Goal: Transaction & Acquisition: Purchase product/service

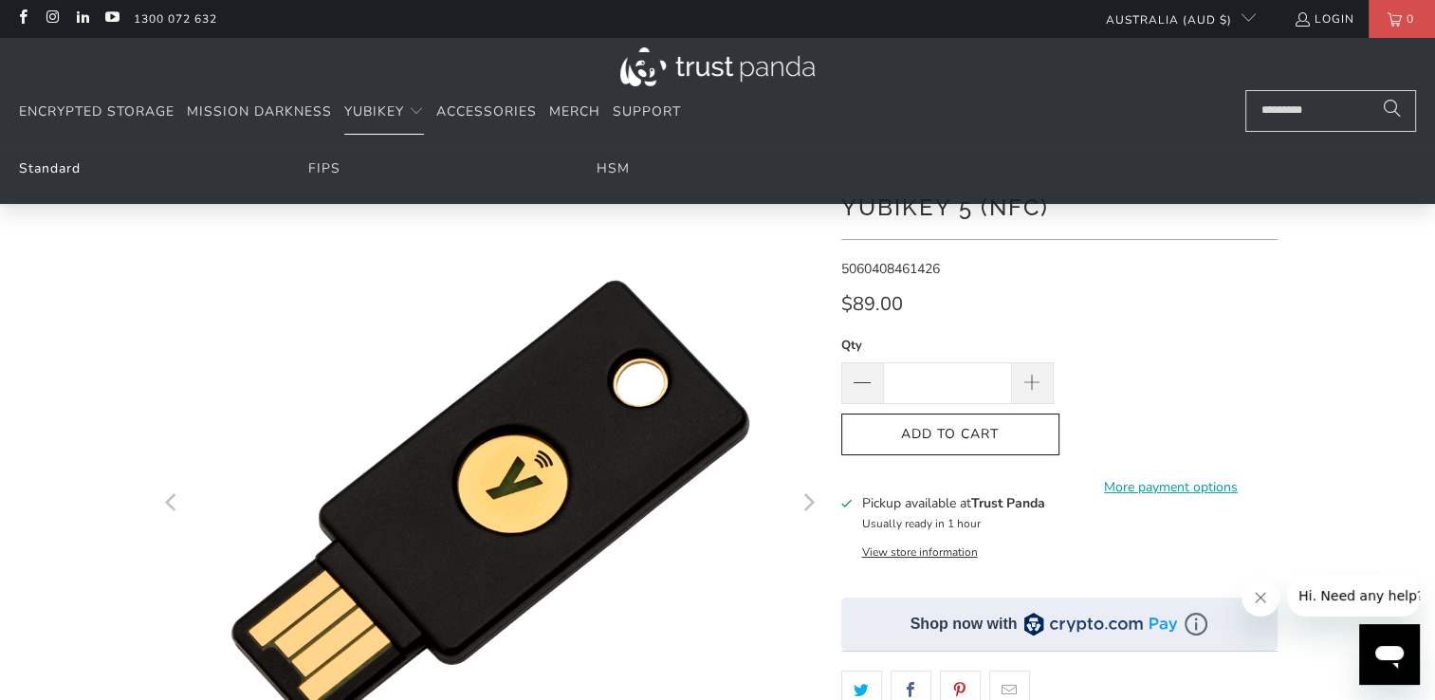
click at [71, 165] on link "Standard" at bounding box center [50, 168] width 62 height 18
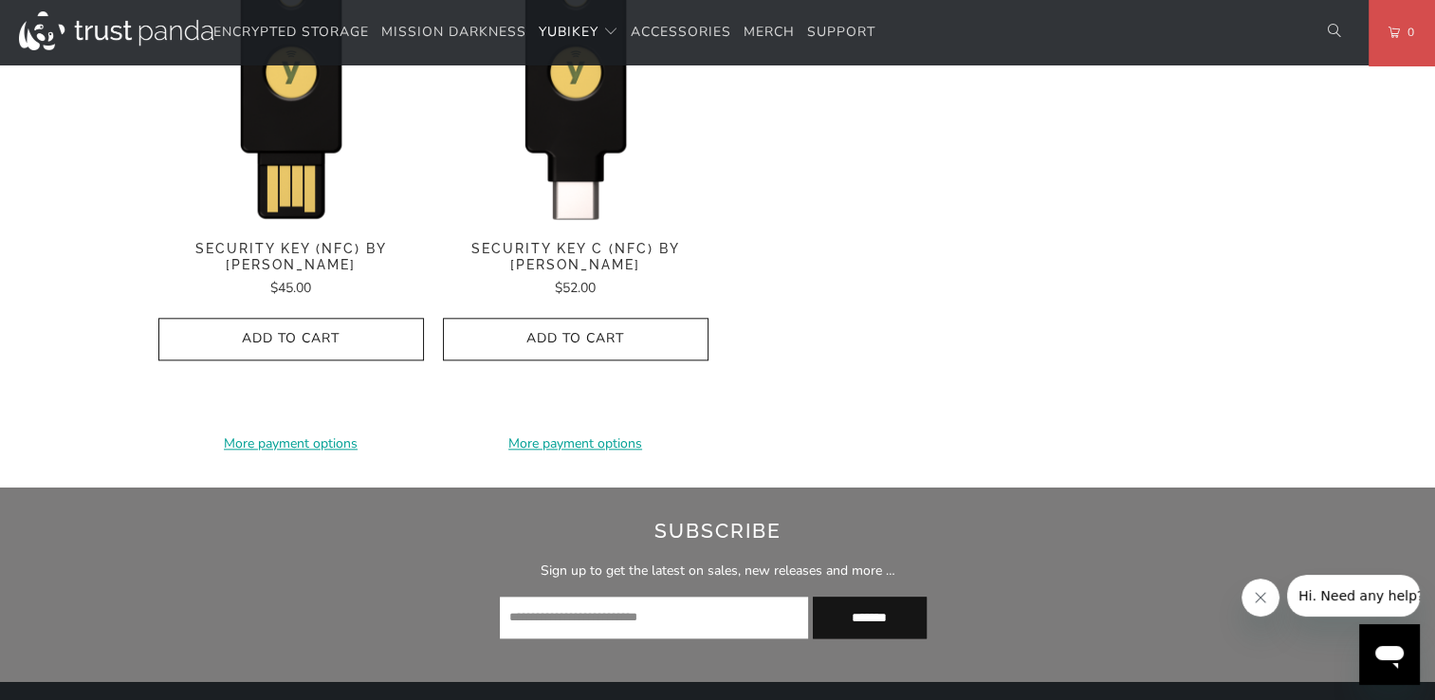
scroll to position [1991, 0]
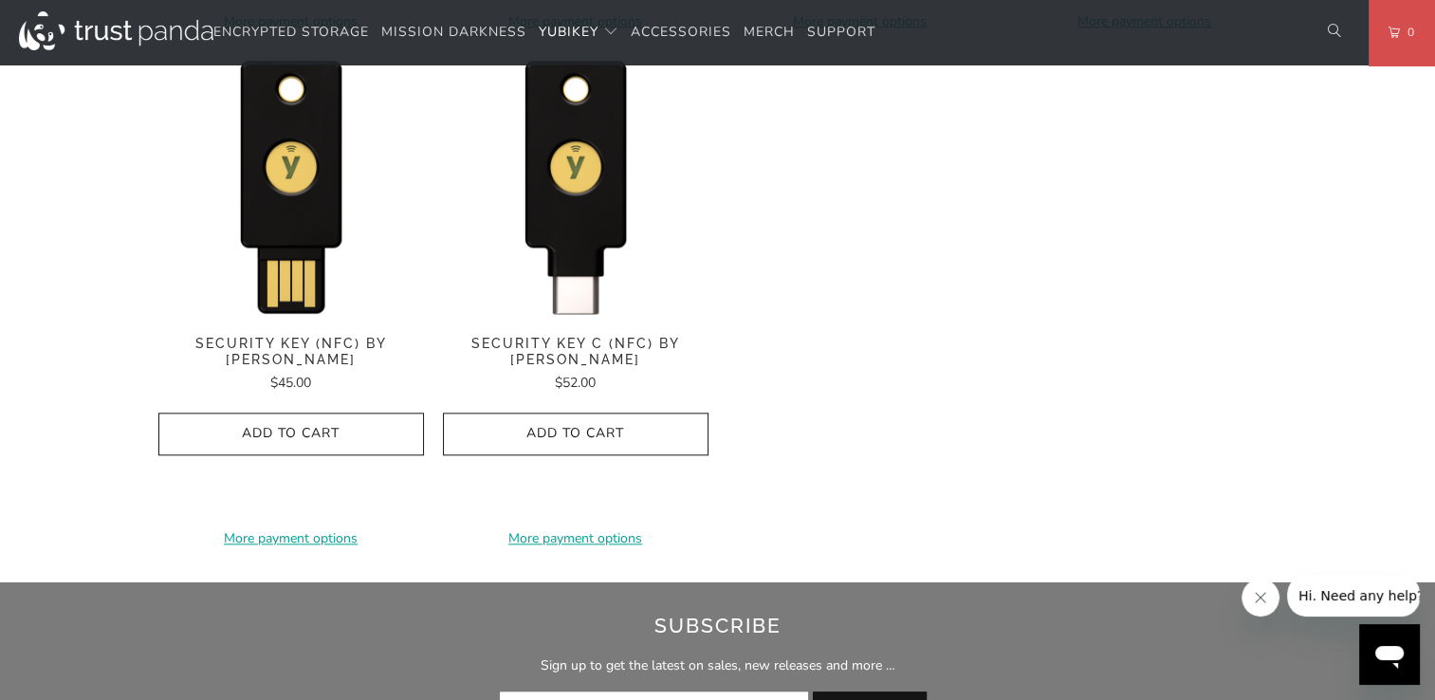
click at [178, 337] on span "Security Key (NFC) by Yubico" at bounding box center [290, 352] width 265 height 32
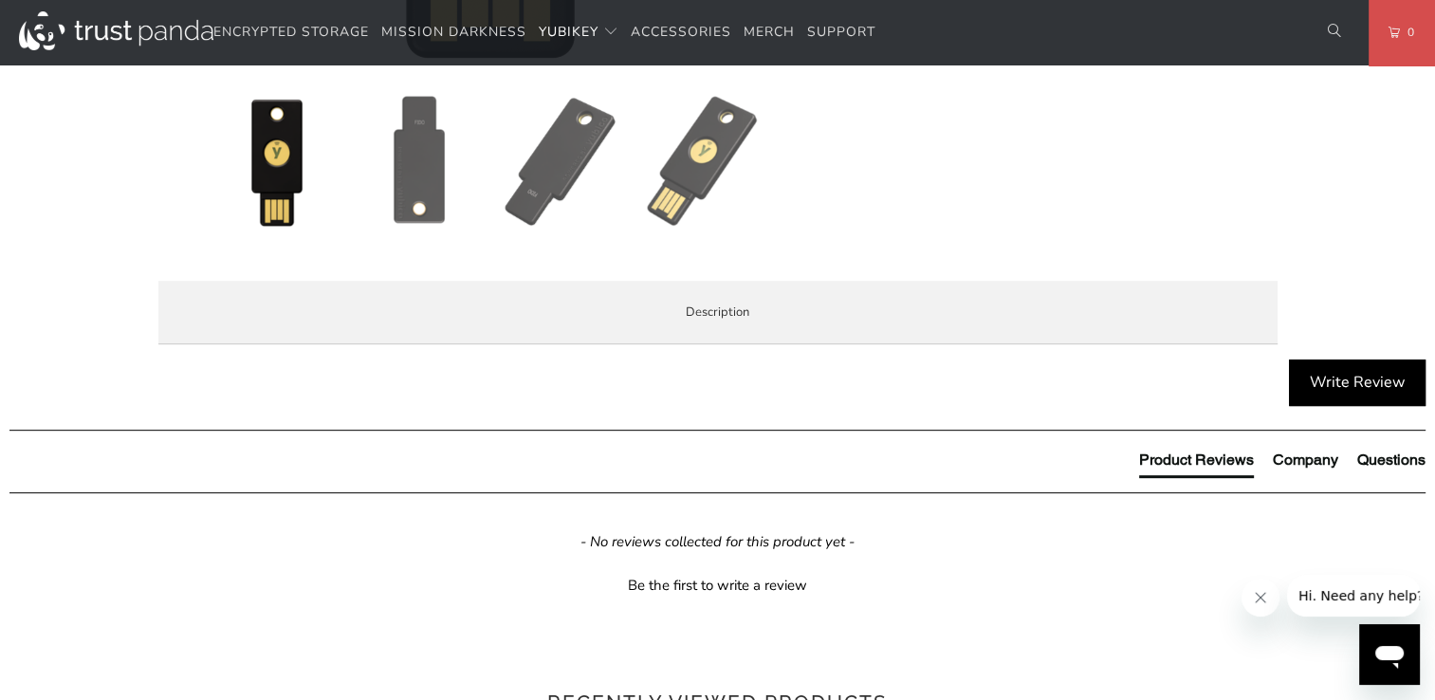
scroll to position [759, 0]
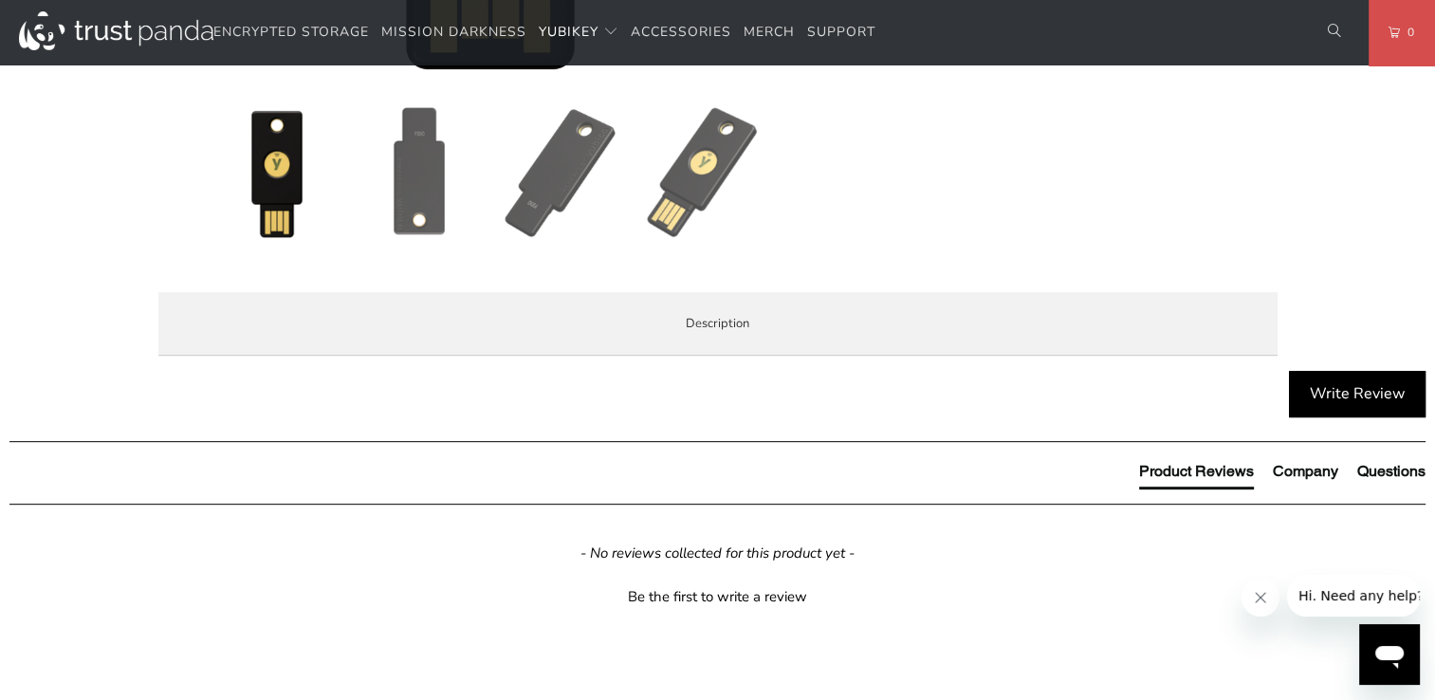
click at [0, 0] on span "Enterprise and Government" at bounding box center [0, 0] width 0 height 0
click at [0, 0] on span "Specifications" at bounding box center [0, 0] width 0 height 0
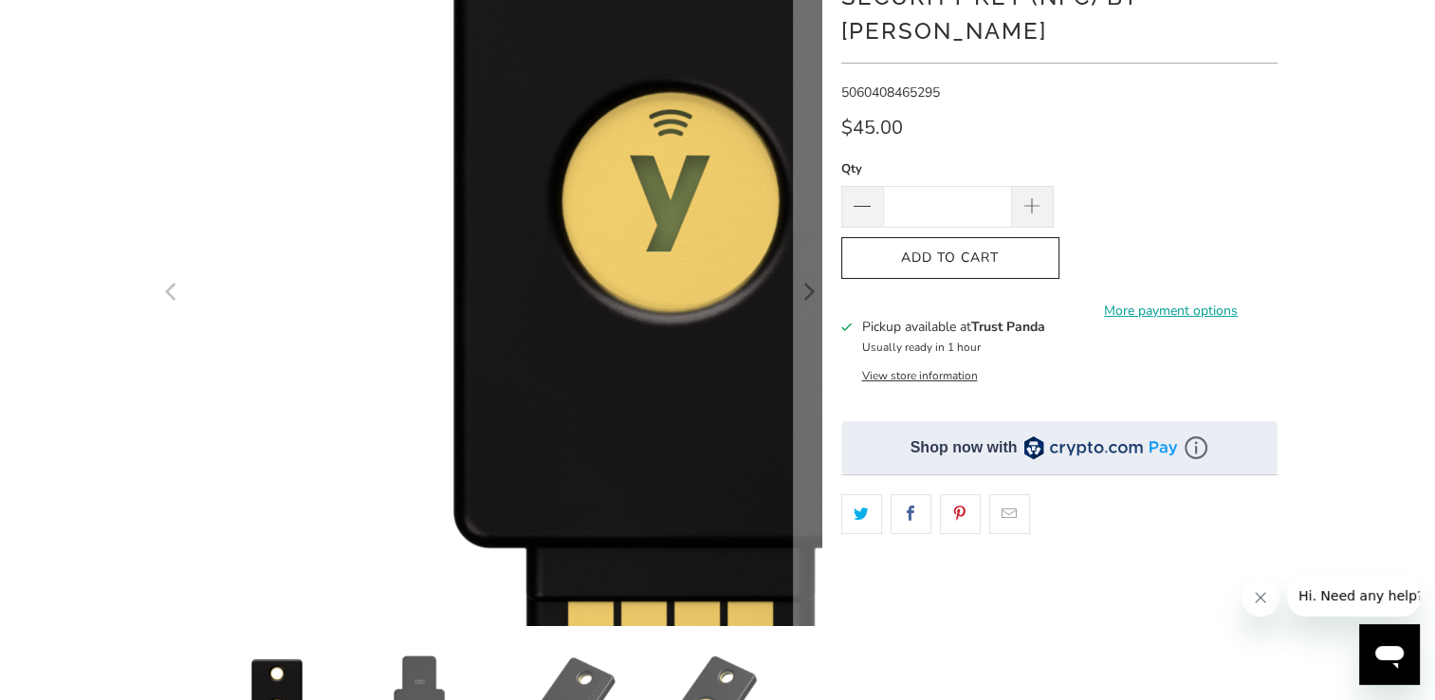
scroll to position [0, 0]
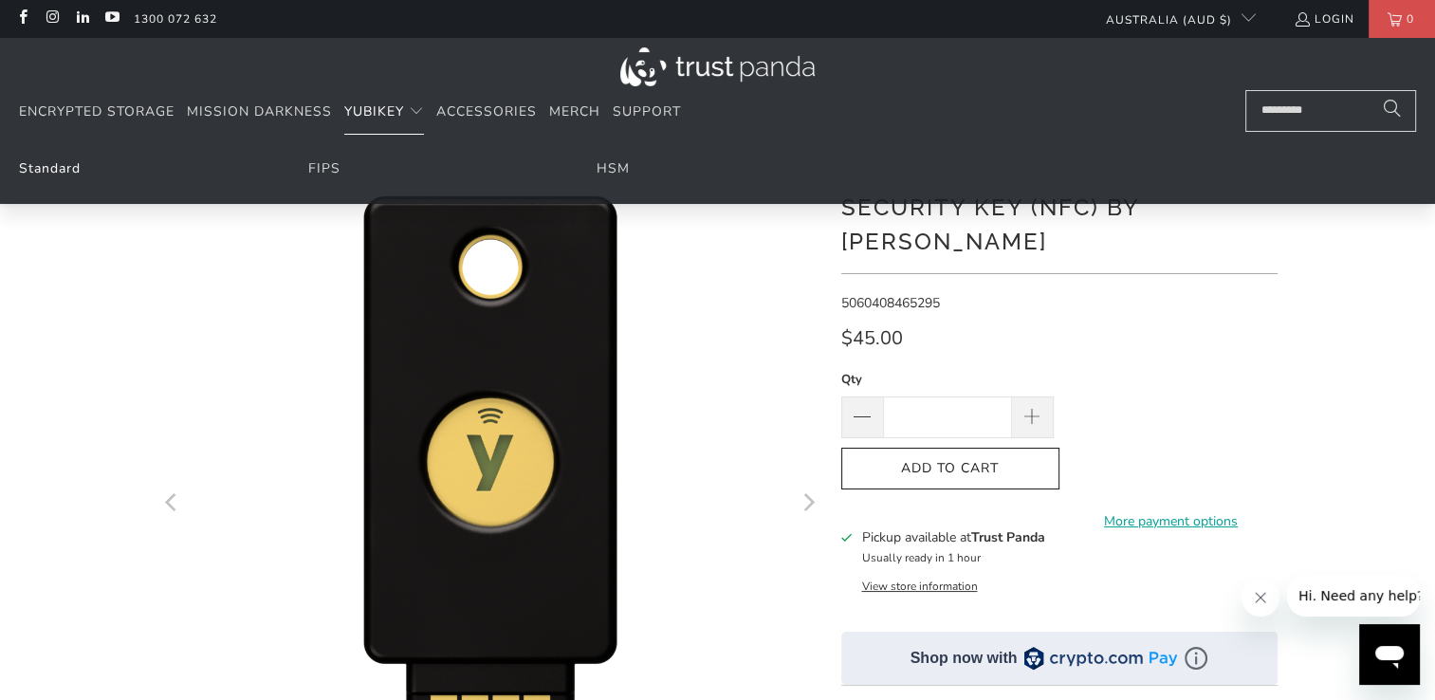
click at [71, 167] on link "Standard" at bounding box center [50, 168] width 62 height 18
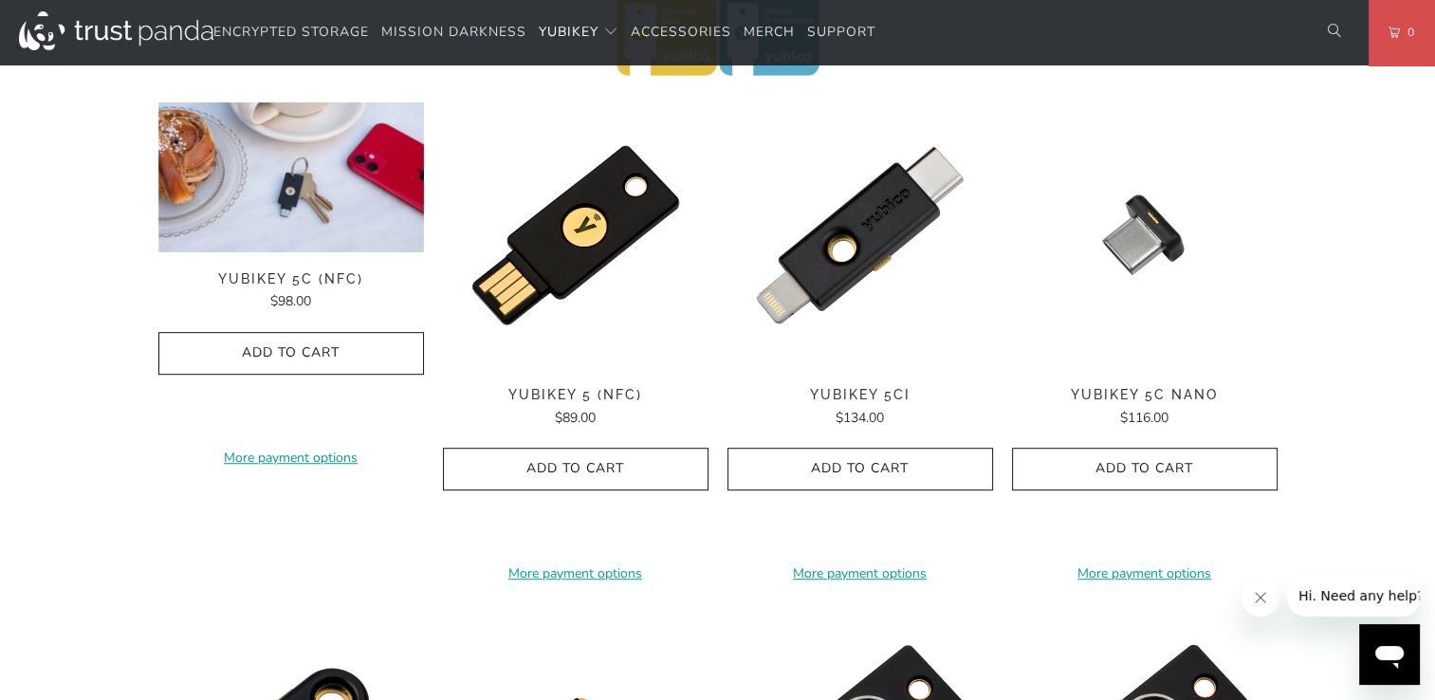
scroll to position [948, 0]
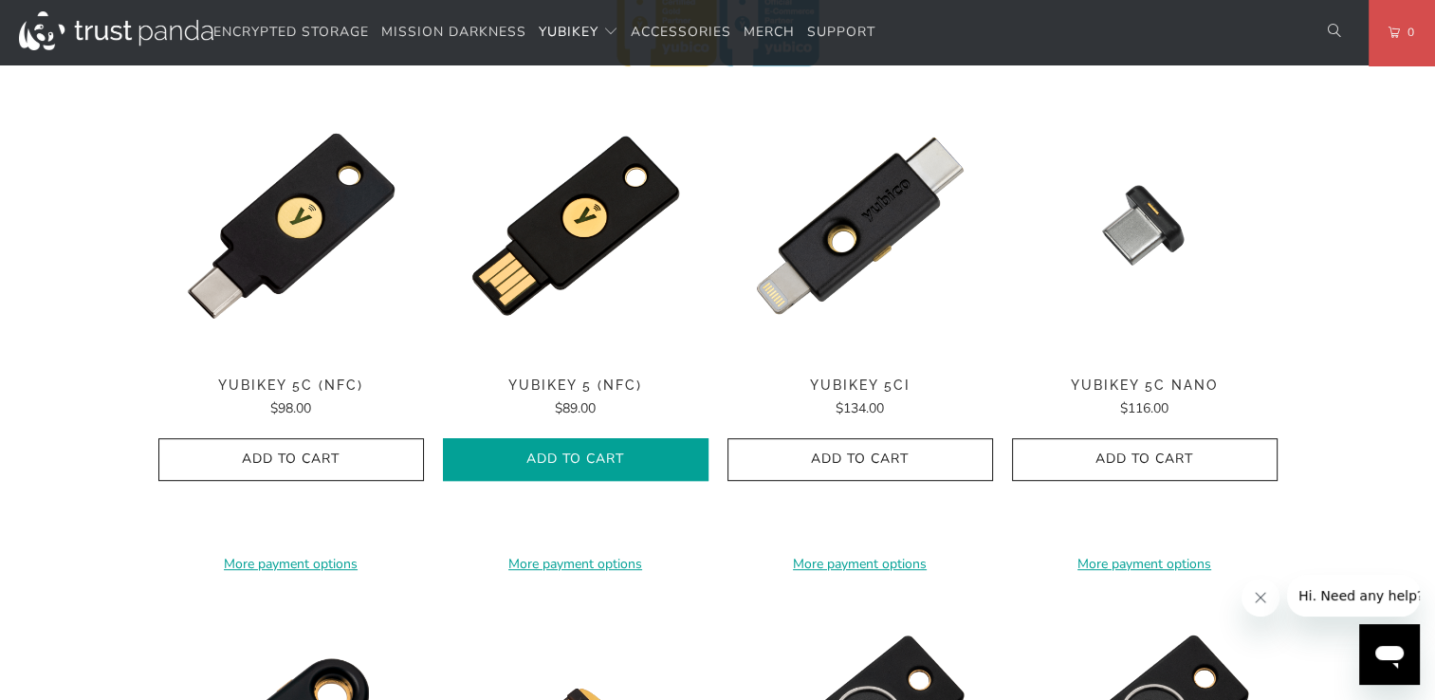
click at [592, 447] on button "Add to Cart" at bounding box center [575, 459] width 265 height 43
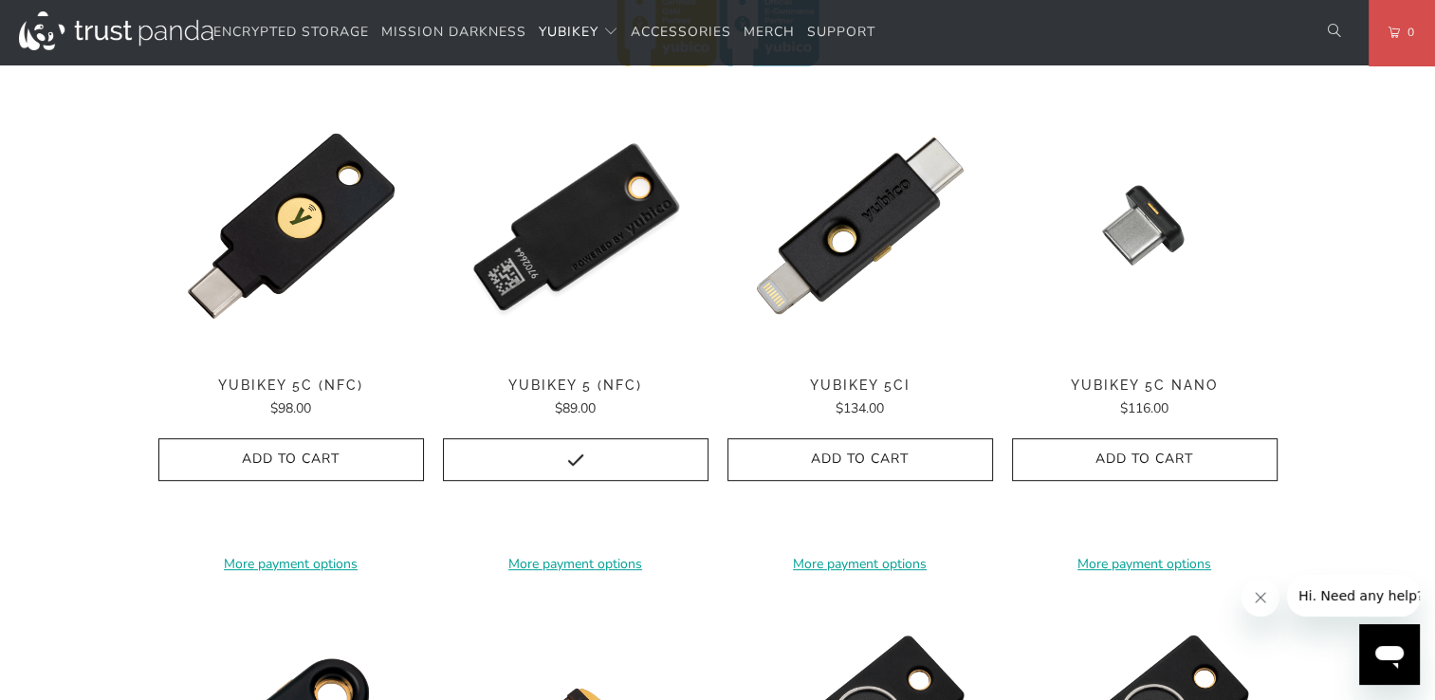
click at [561, 302] on img at bounding box center [575, 225] width 265 height 265
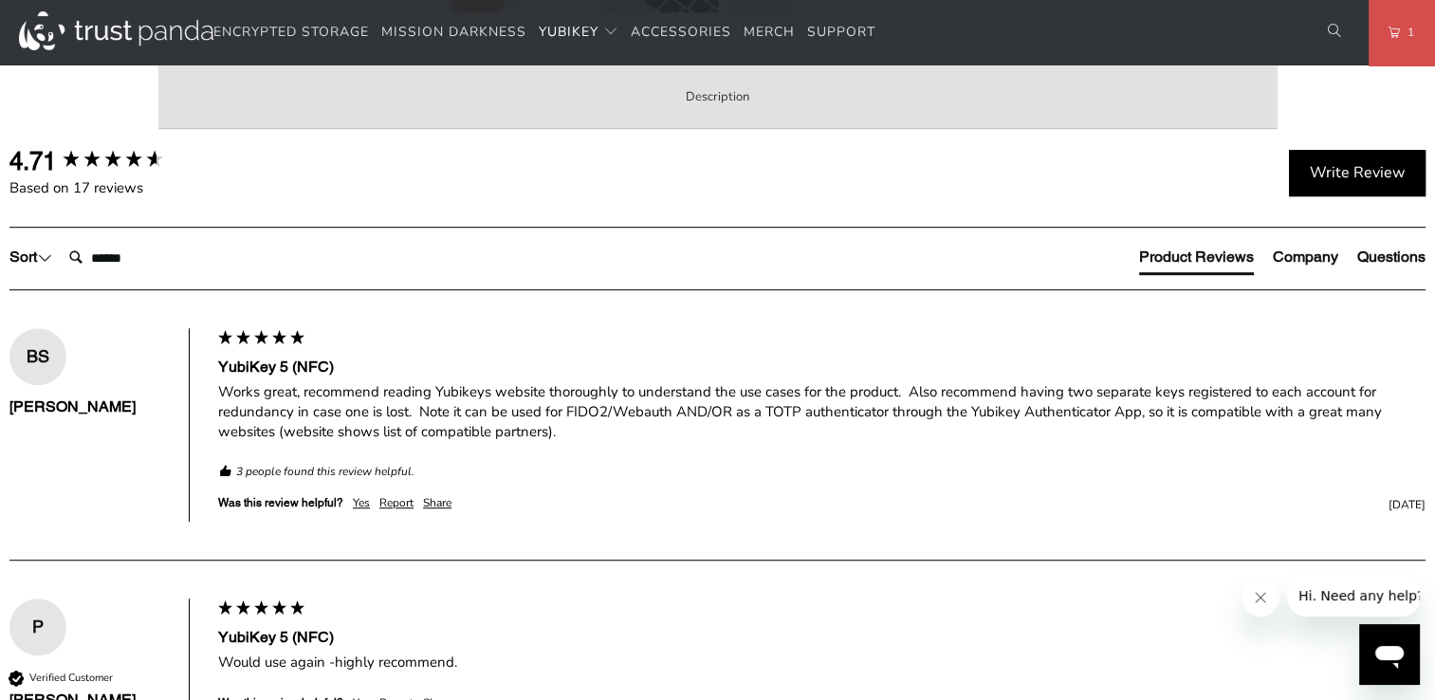
scroll to position [759, 0]
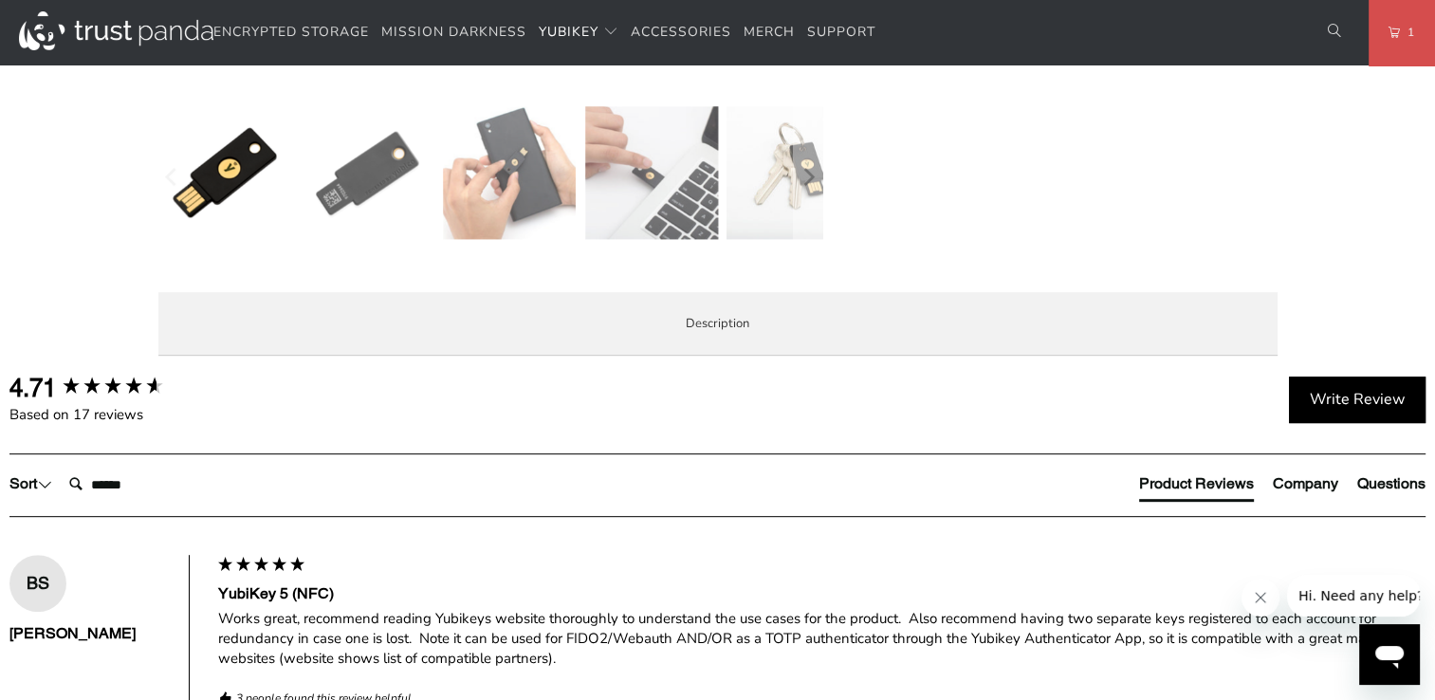
click at [0, 0] on span "Specifications" at bounding box center [0, 0] width 0 height 0
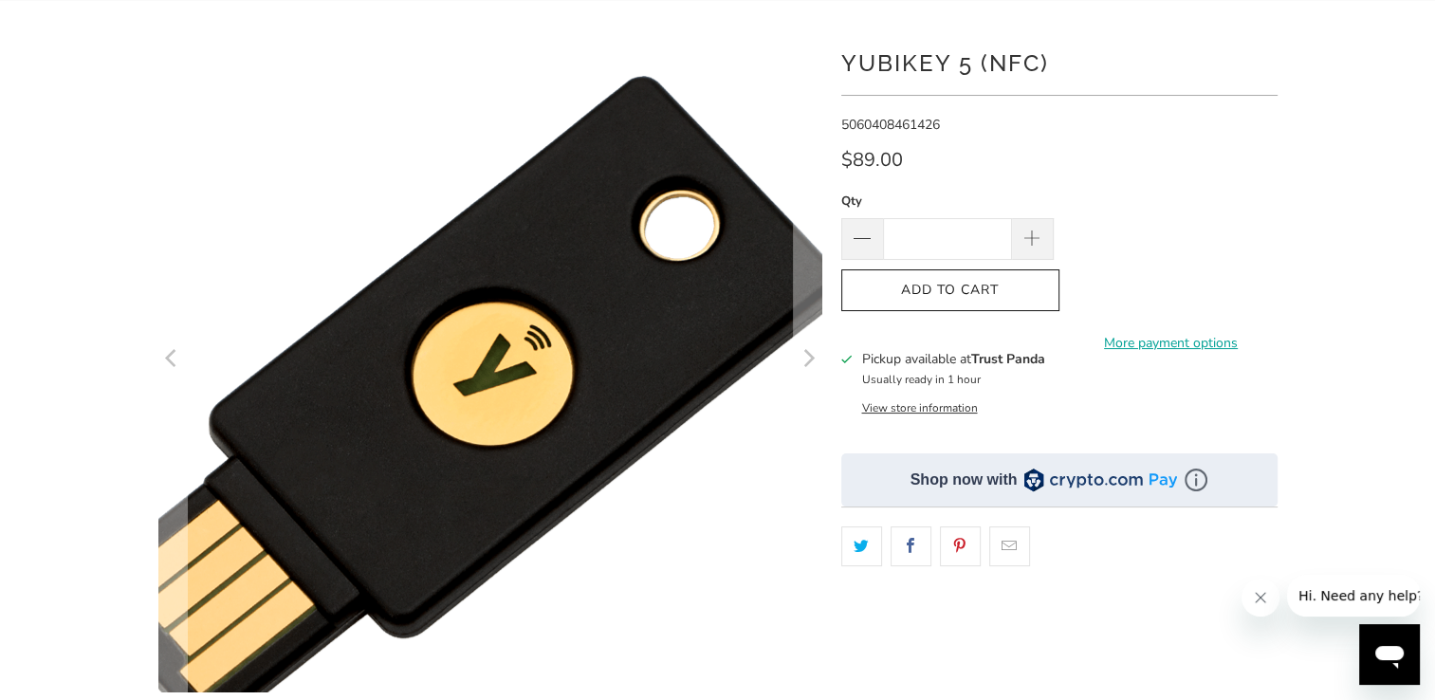
scroll to position [190, 0]
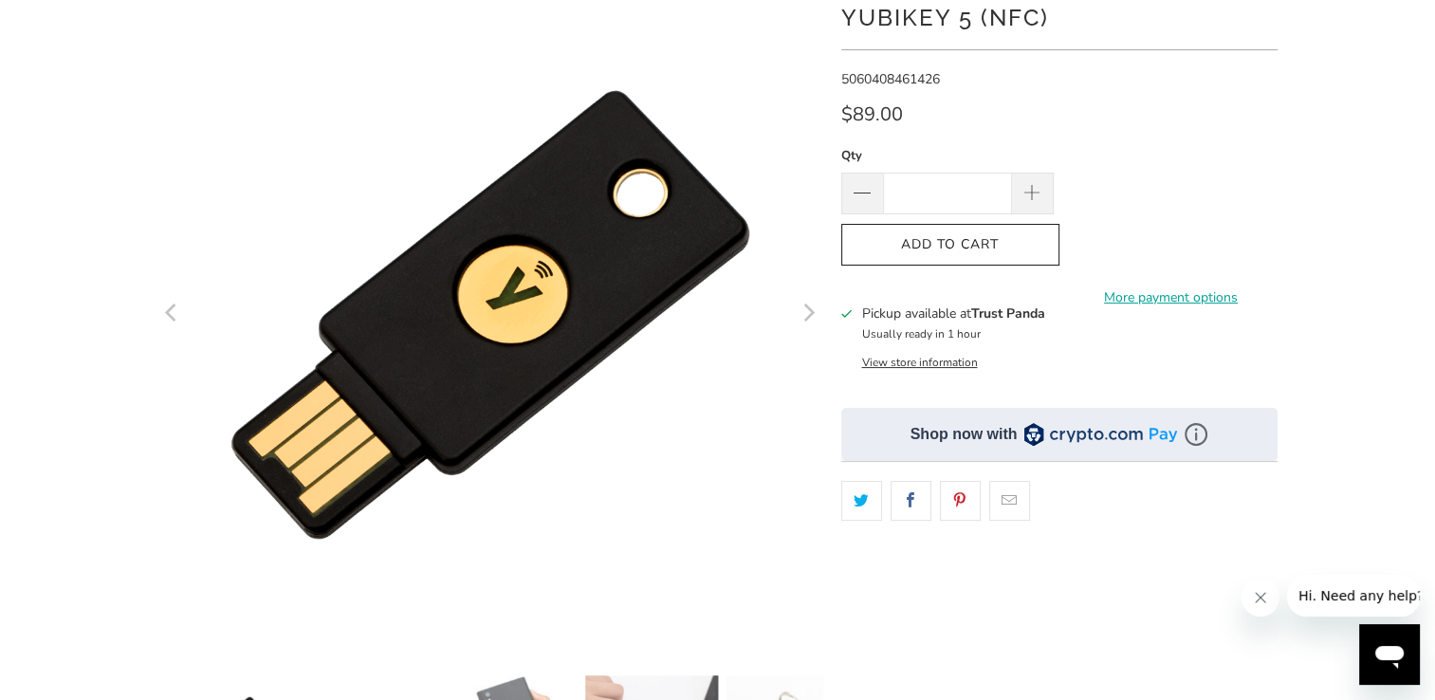
click at [902, 358] on button "View store information" at bounding box center [919, 362] width 116 height 15
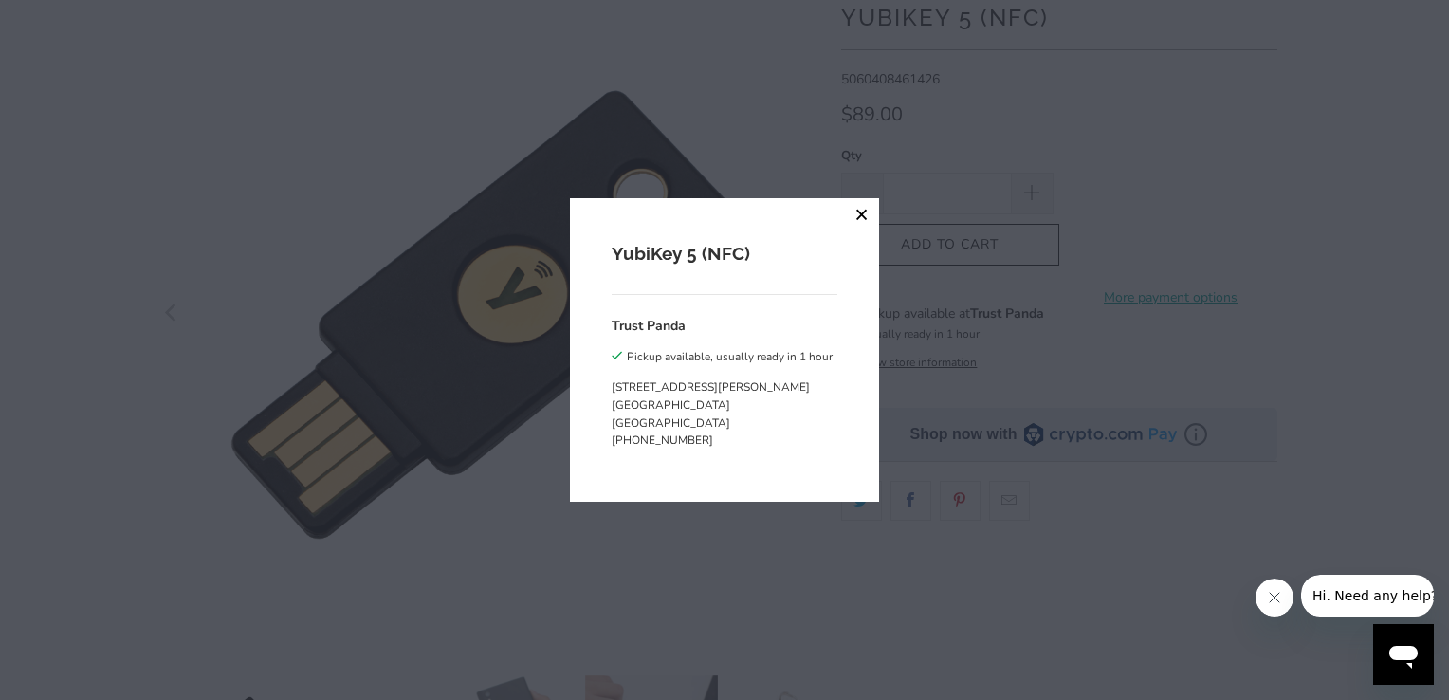
click at [859, 214] on button "close" at bounding box center [862, 215] width 34 height 34
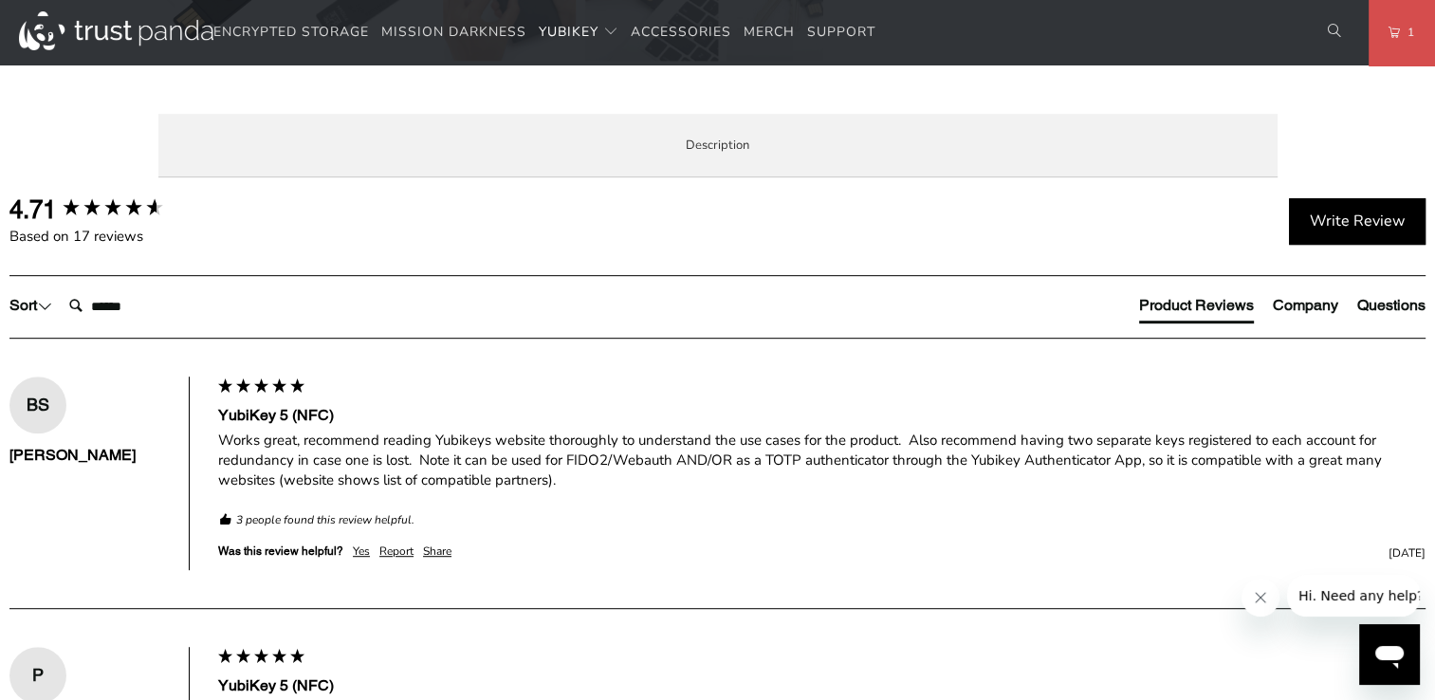
scroll to position [948, 0]
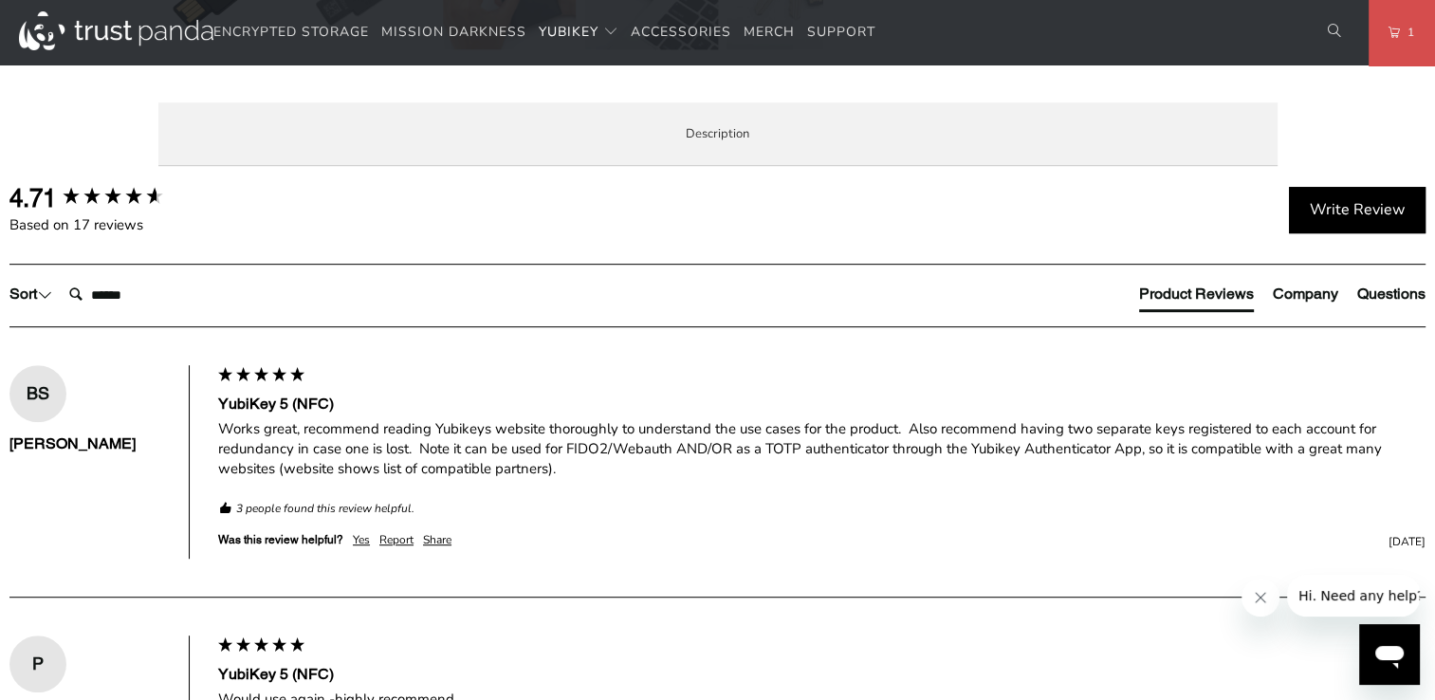
click at [0, 0] on span "Overview" at bounding box center [0, 0] width 0 height 0
click at [0, 0] on span "Local Service & Support" at bounding box center [0, 0] width 0 height 0
click at [0, 0] on span "Enterprise and Government" at bounding box center [0, 0] width 0 height 0
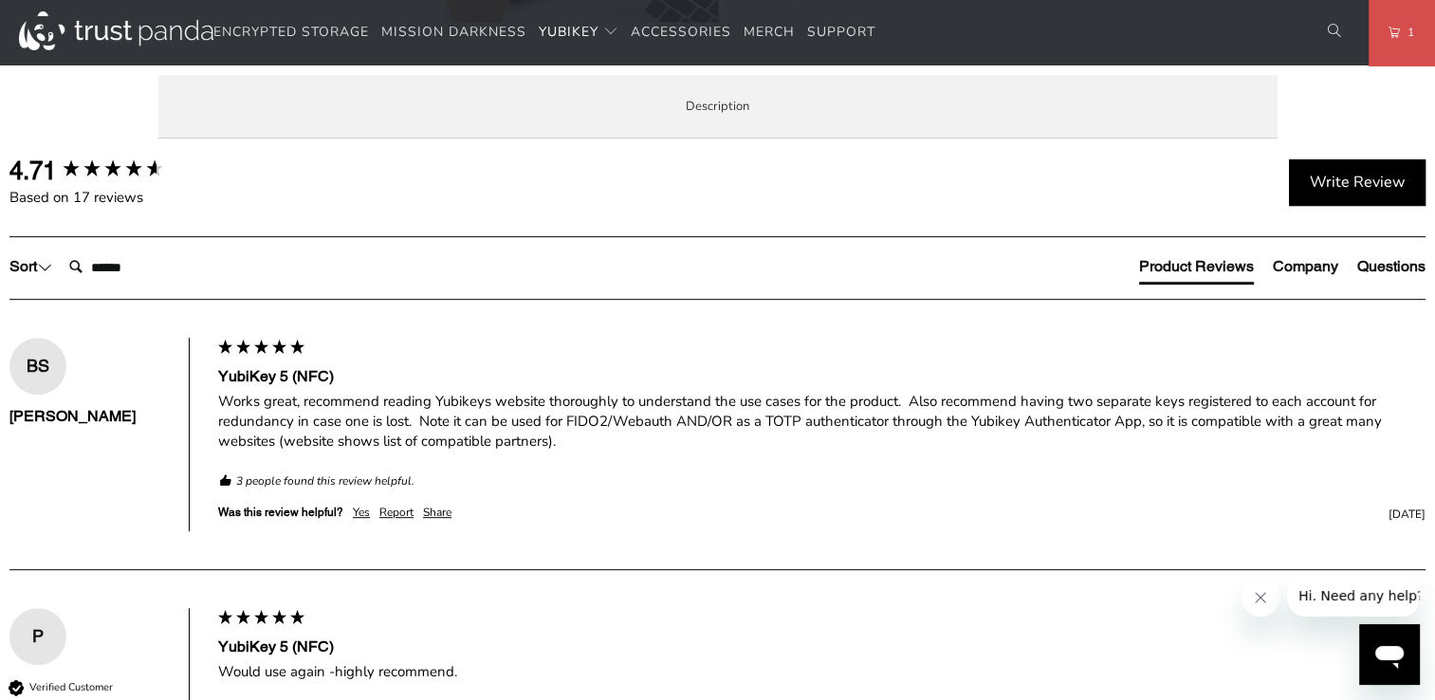
scroll to position [759, 0]
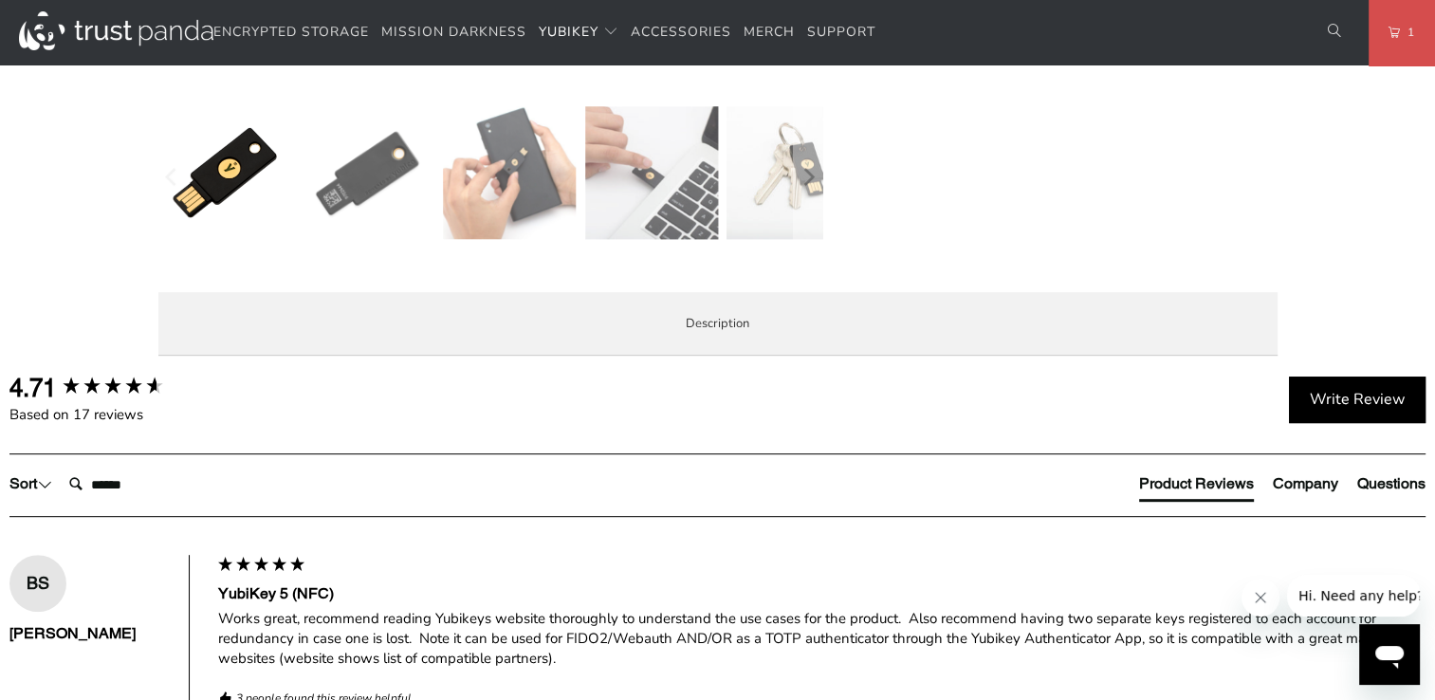
click at [0, 0] on span "Overview" at bounding box center [0, 0] width 0 height 0
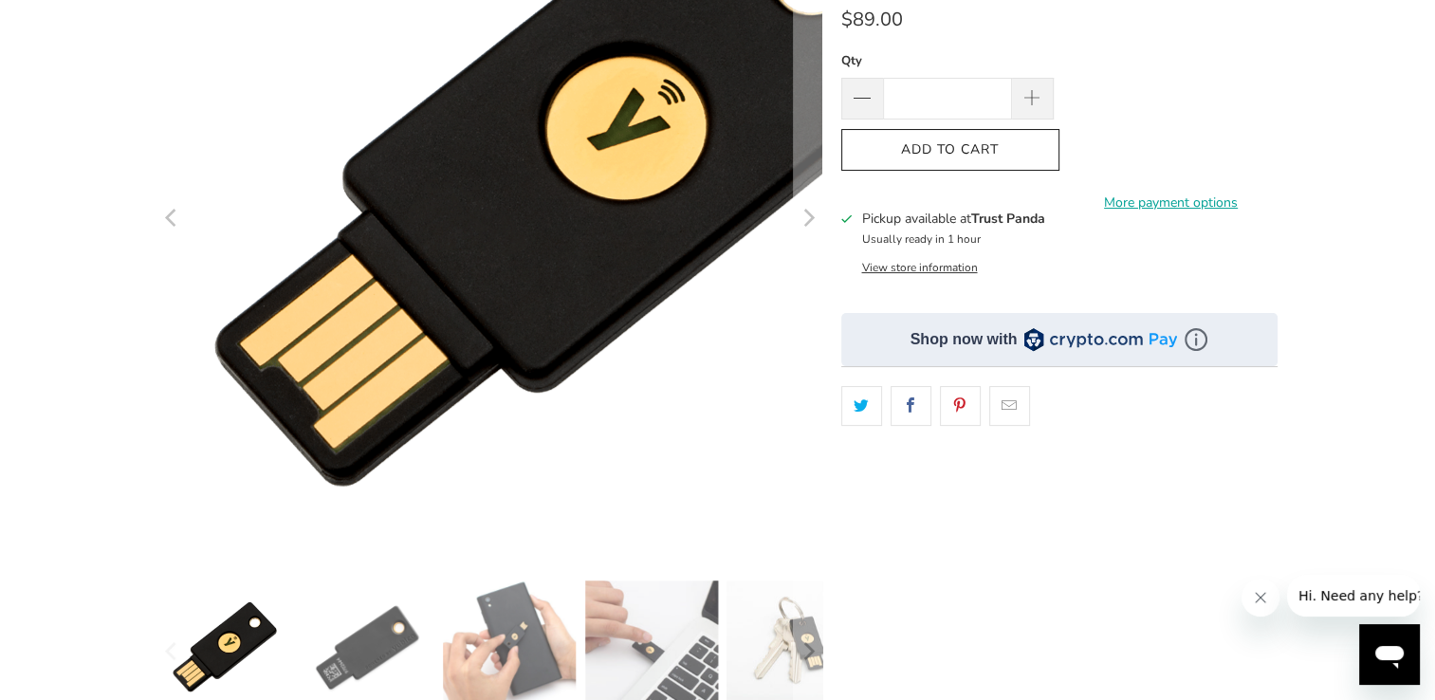
scroll to position [0, 0]
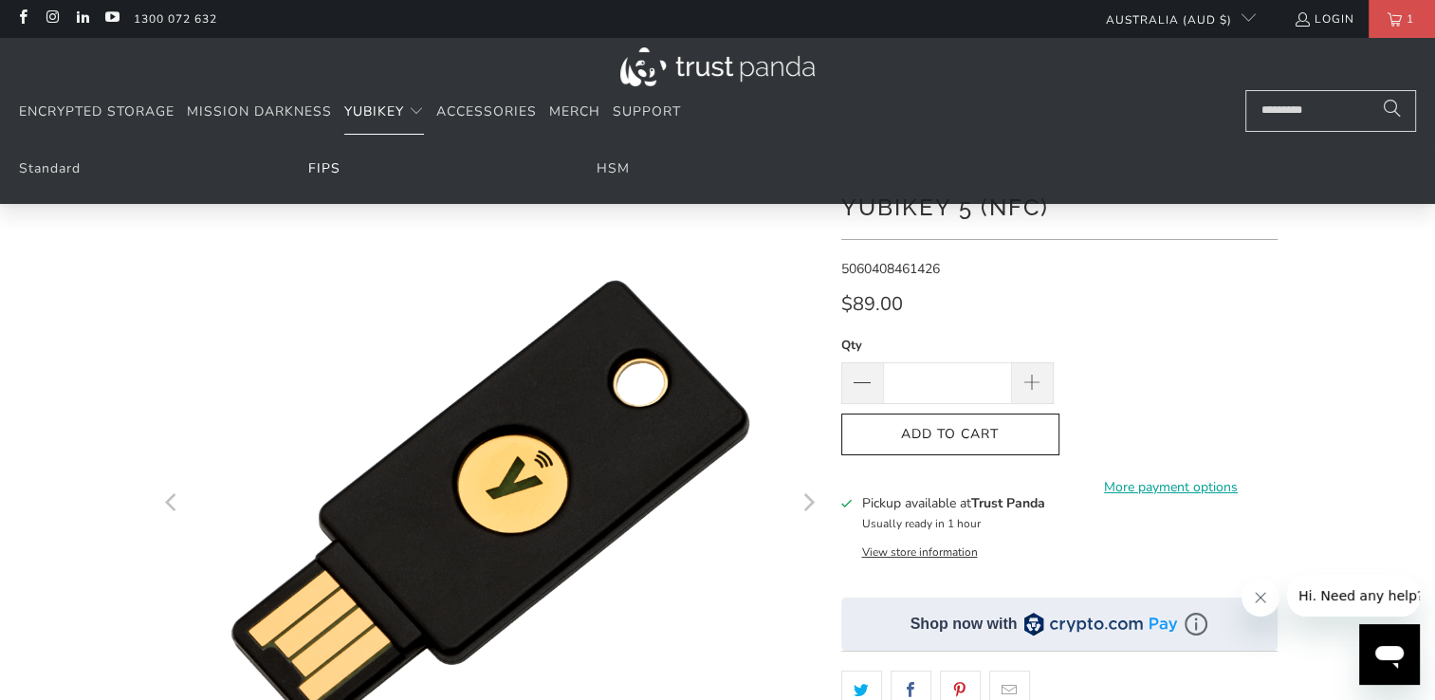
click at [333, 168] on link "FIPS" at bounding box center [324, 168] width 32 height 18
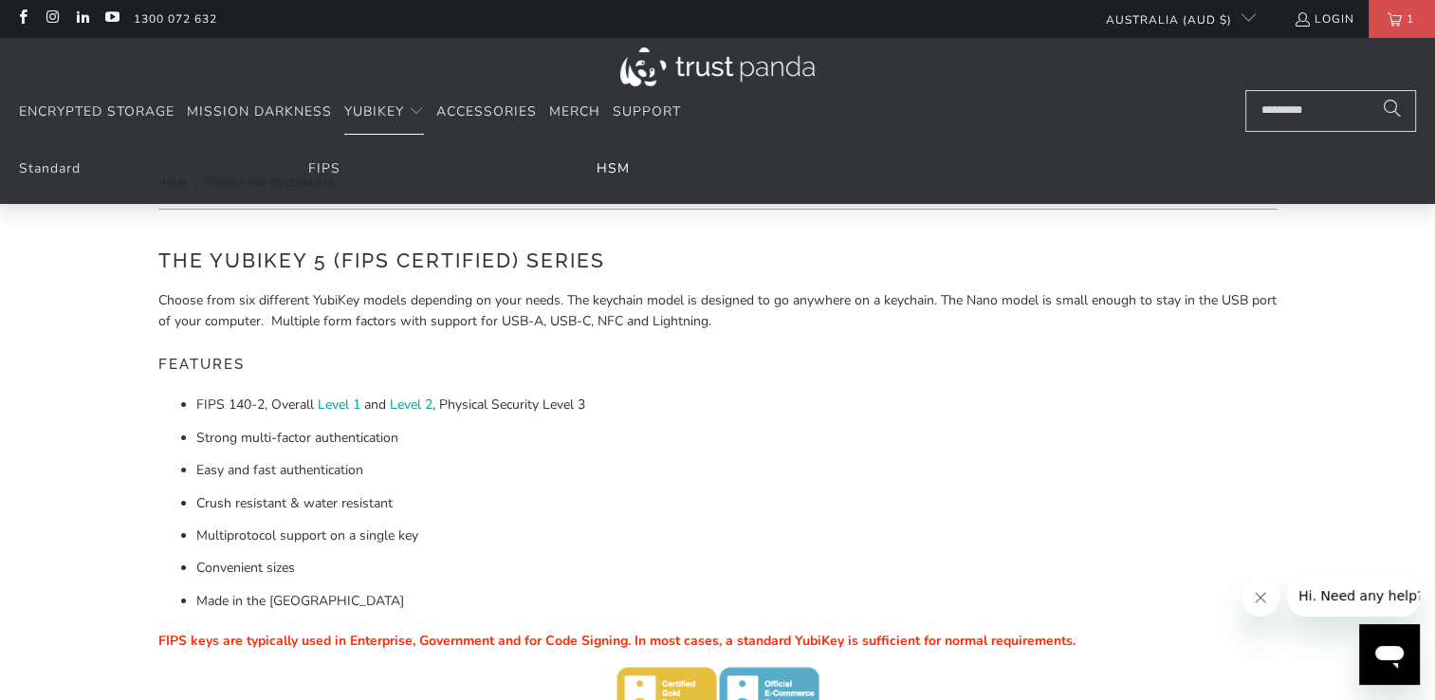
click at [604, 165] on link "HSM" at bounding box center [612, 168] width 33 height 18
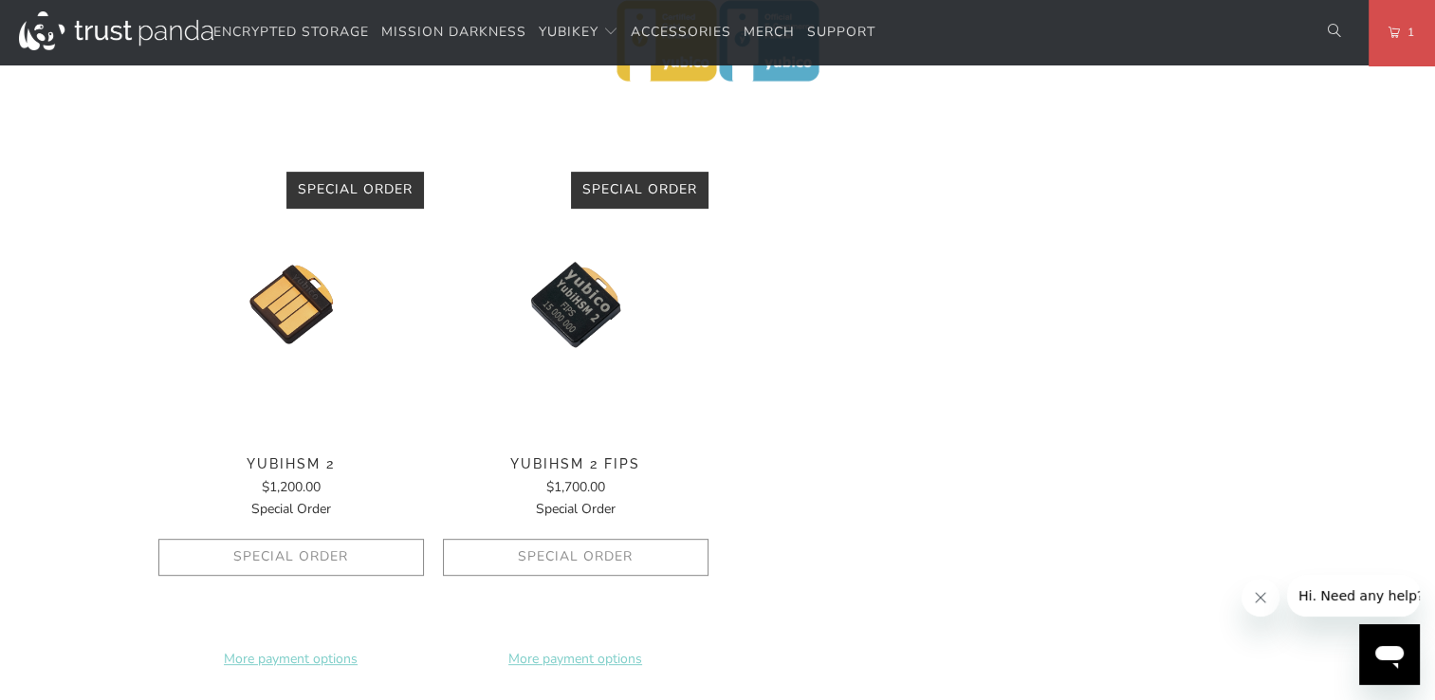
scroll to position [948, 0]
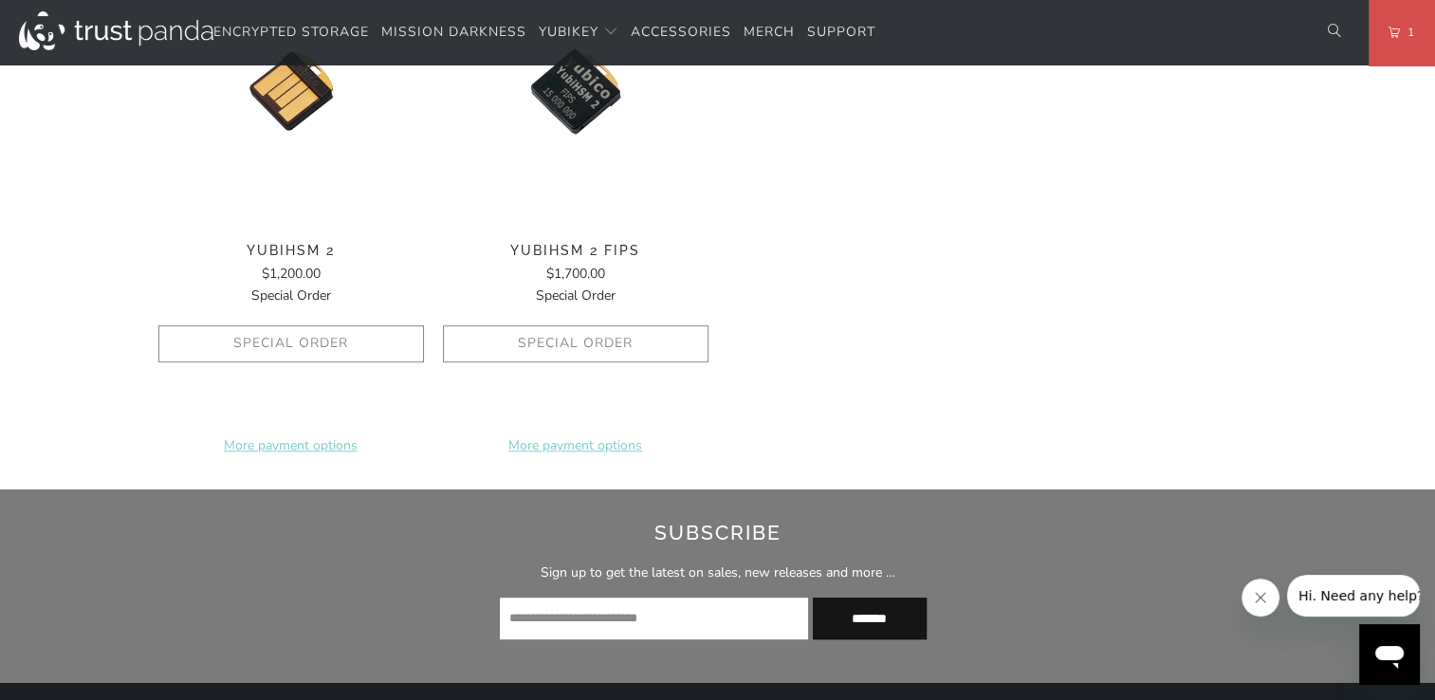
click at [280, 254] on span "YubiHSM 2" at bounding box center [290, 251] width 265 height 16
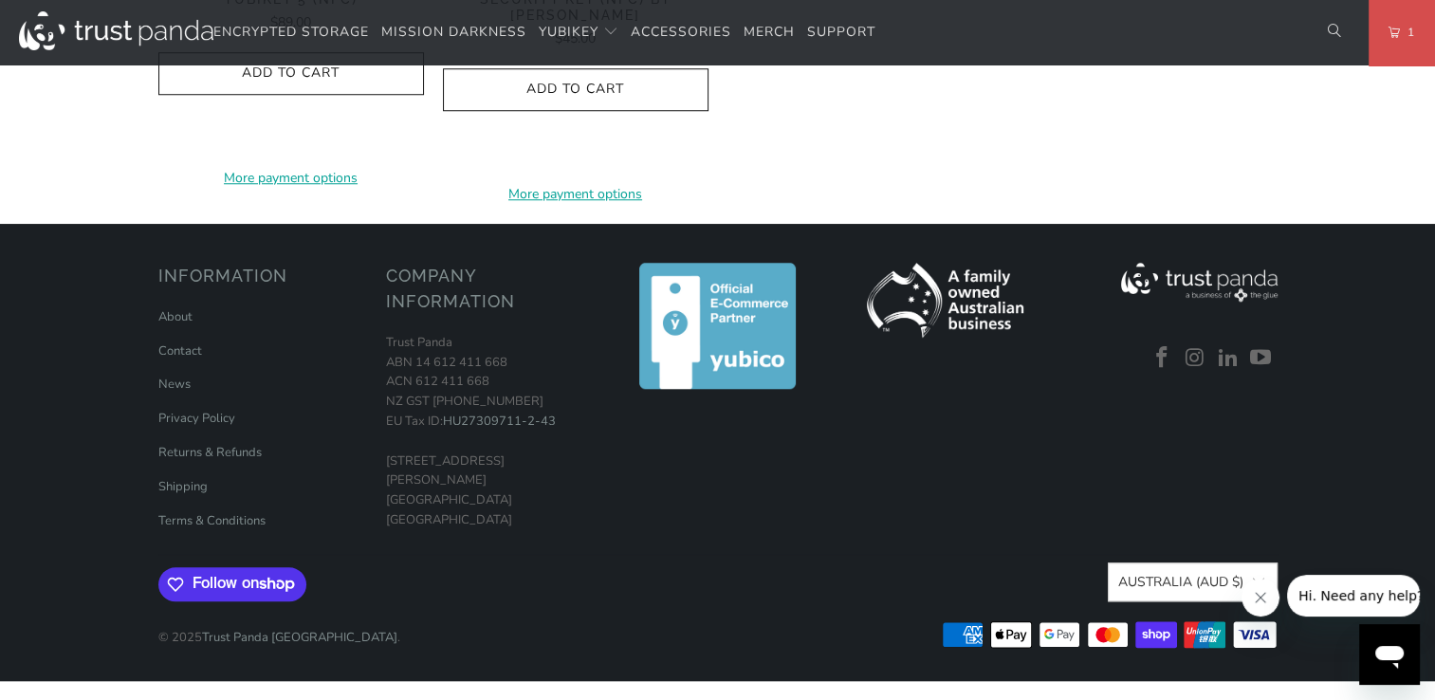
scroll to position [2845, 0]
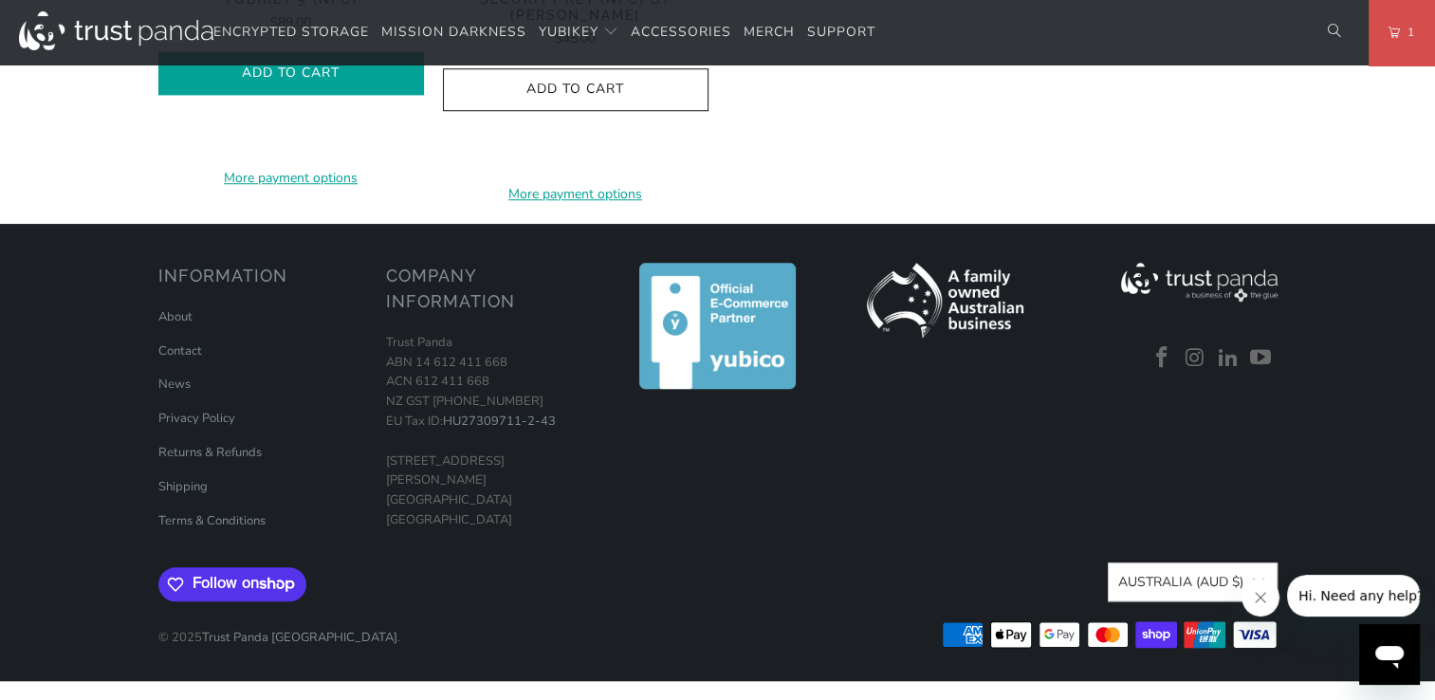
click at [368, 82] on span "Add to Cart" at bounding box center [291, 73] width 226 height 16
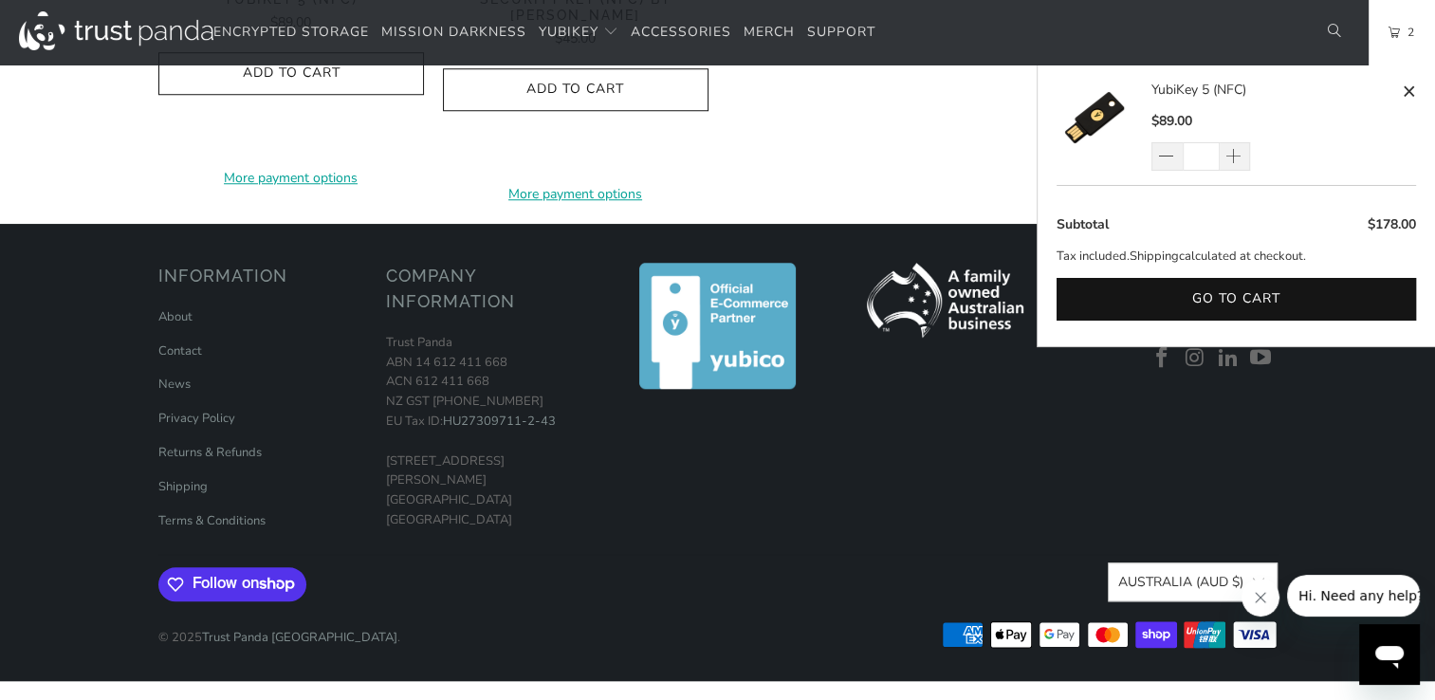
click at [1397, 27] on link "2" at bounding box center [1401, 32] width 66 height 65
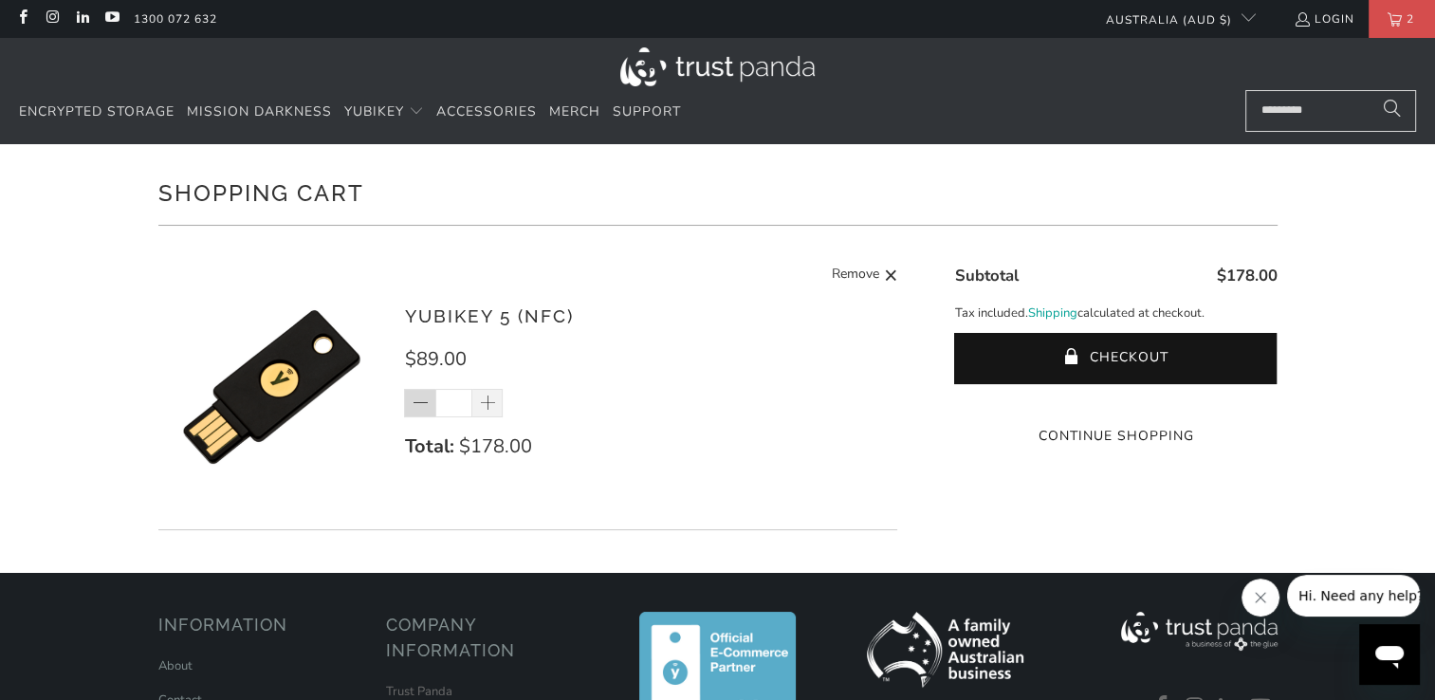
drag, startPoint x: 460, startPoint y: 398, endPoint x: 417, endPoint y: 399, distance: 42.7
click at [417, 399] on div "*" at bounding box center [465, 403] width 123 height 28
click at [474, 405] on span at bounding box center [487, 403] width 31 height 28
type input "*"
click at [474, 405] on div "*" at bounding box center [465, 403] width 123 height 28
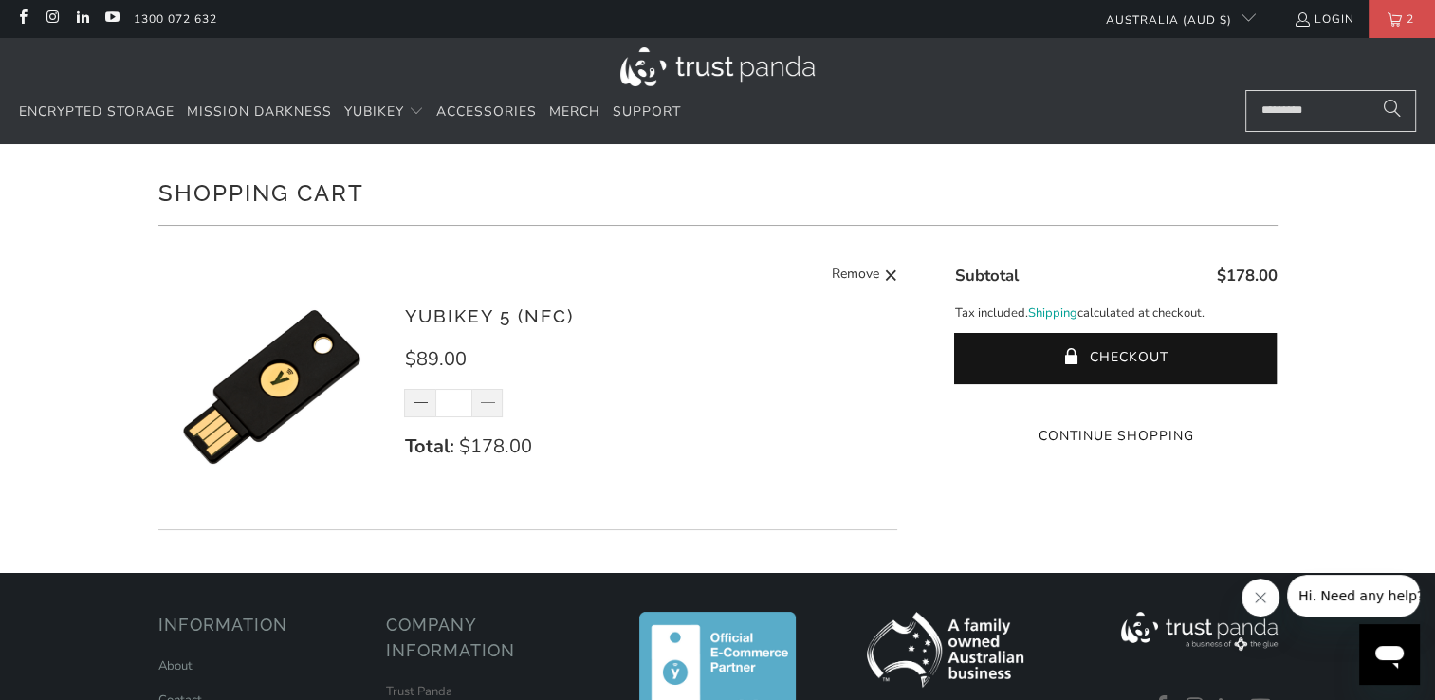
click at [477, 405] on div "*" at bounding box center [465, 403] width 123 height 28
click at [485, 404] on span at bounding box center [488, 403] width 19 height 19
type input "*"
click at [485, 404] on div "*" at bounding box center [465, 403] width 123 height 28
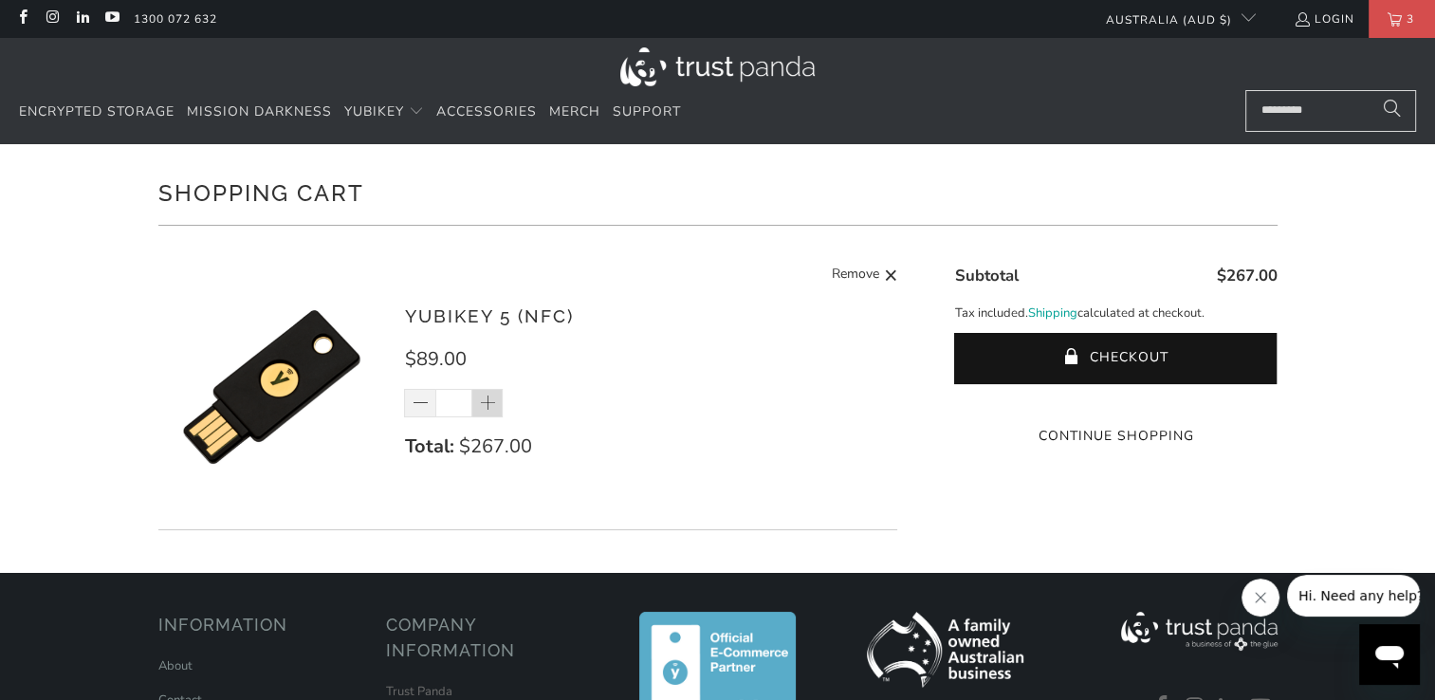
click at [485, 404] on div "*" at bounding box center [465, 403] width 123 height 28
click at [485, 404] on span at bounding box center [488, 403] width 19 height 19
type input "*"
click at [489, 404] on span at bounding box center [488, 403] width 19 height 19
type input "*"
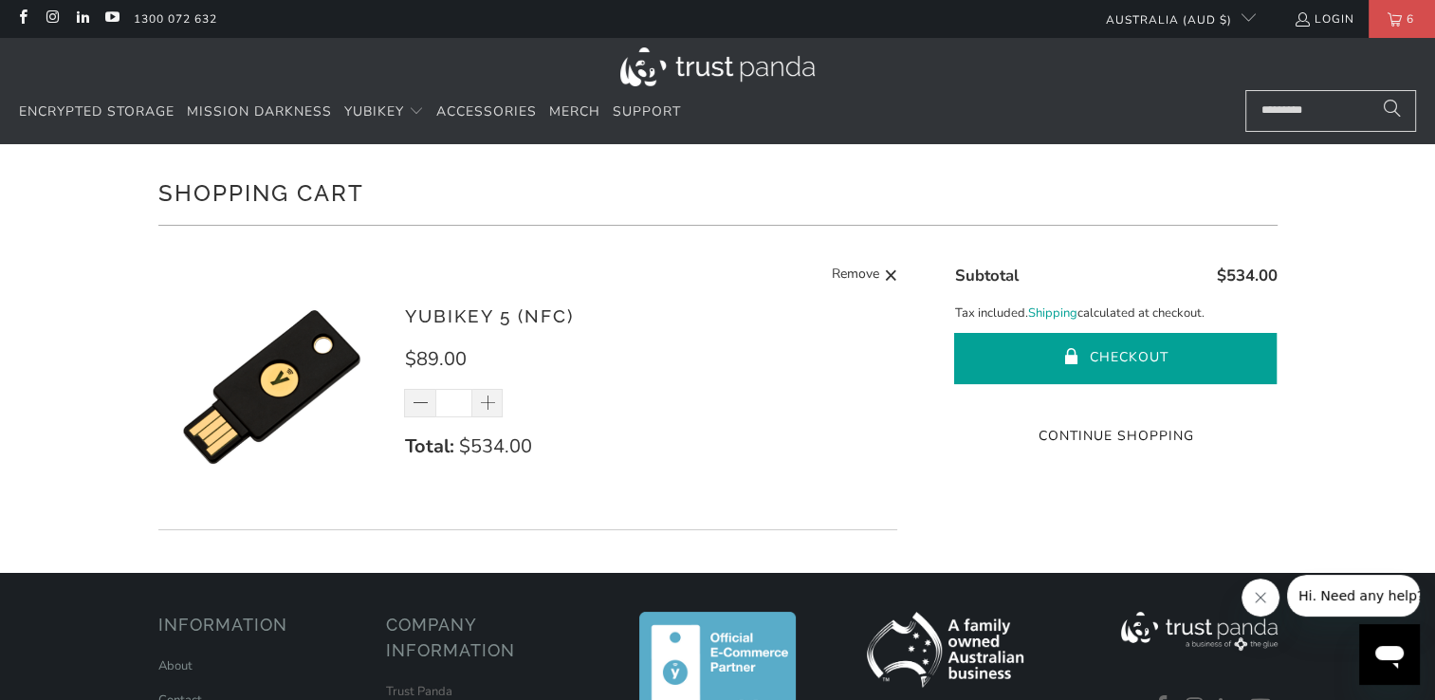
click at [978, 359] on button "Checkout" at bounding box center [1115, 358] width 322 height 51
